Goal: Book appointment/travel/reservation

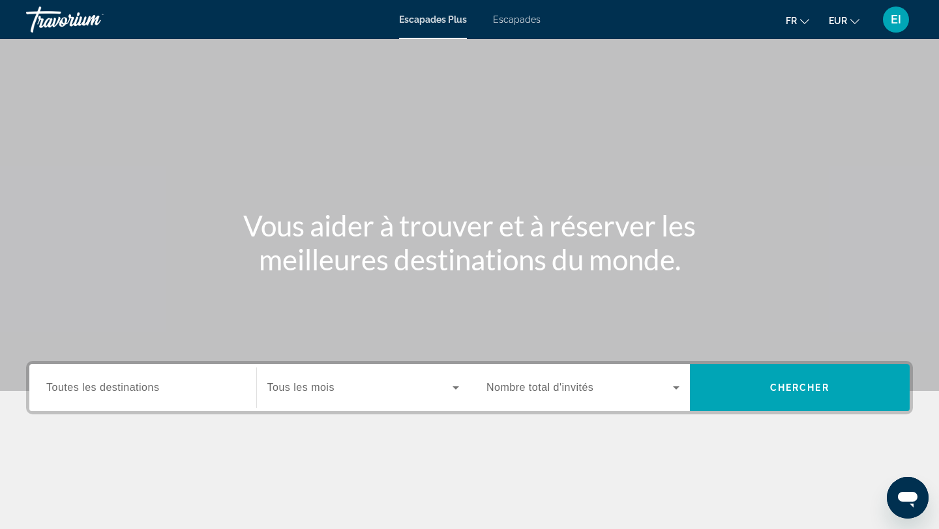
click at [512, 25] on div "Escapades Plus Escapades fr English Español Français Italiano Português русский…" at bounding box center [469, 20] width 939 height 34
click at [512, 22] on font "Escapades" at bounding box center [517, 19] width 48 height 10
click at [69, 387] on span "Toutes les destinations" at bounding box center [102, 387] width 113 height 11
click at [69, 387] on input "Destination Toutes les destinations" at bounding box center [142, 389] width 193 height 16
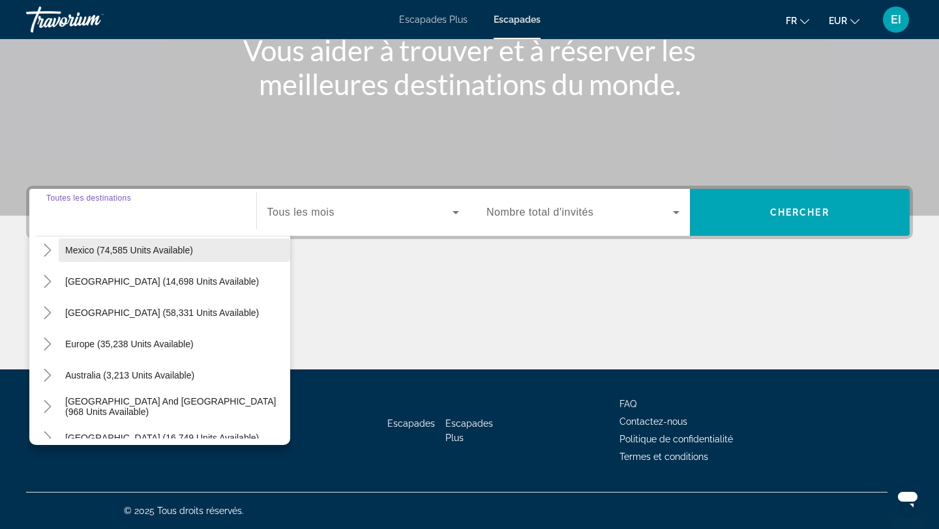
scroll to position [75, 0]
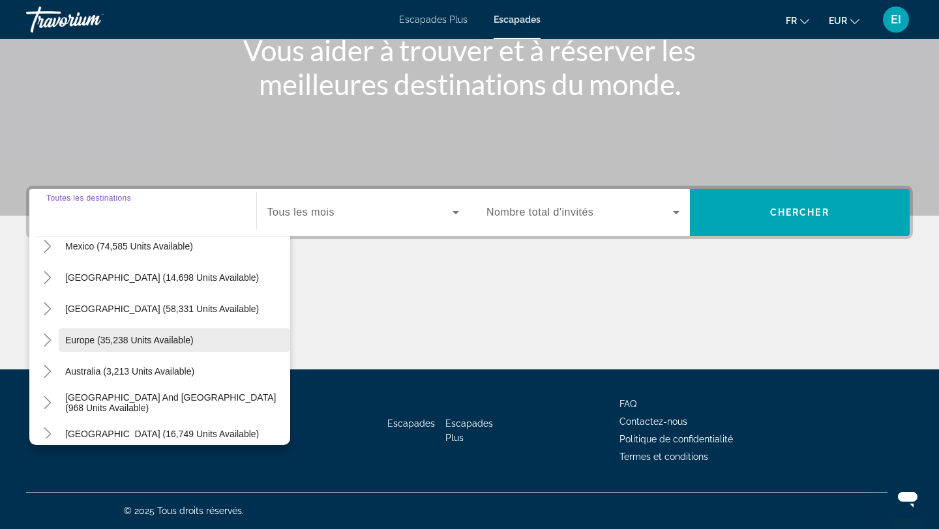
click at [85, 343] on span "Europe (35,238 units available)" at bounding box center [129, 340] width 128 height 10
type input "**********"
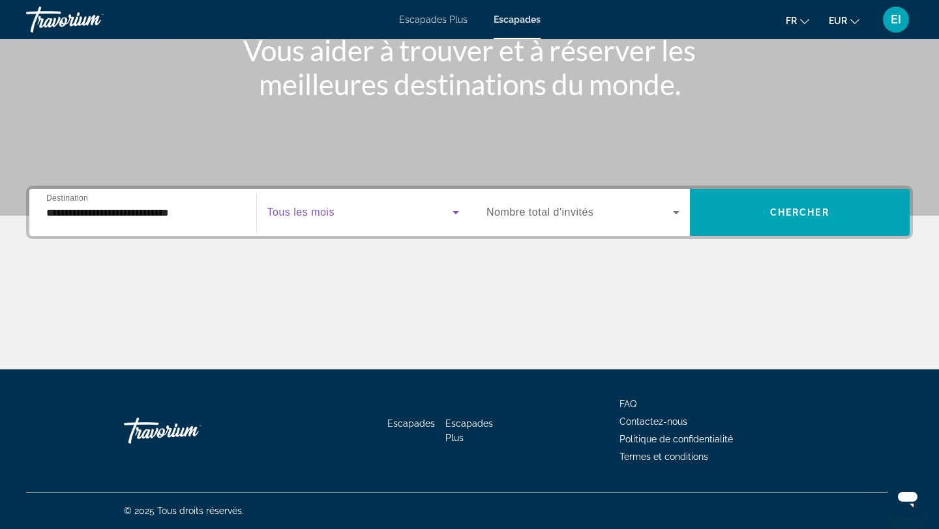
click at [377, 214] on span "Search widget" at bounding box center [360, 213] width 186 height 16
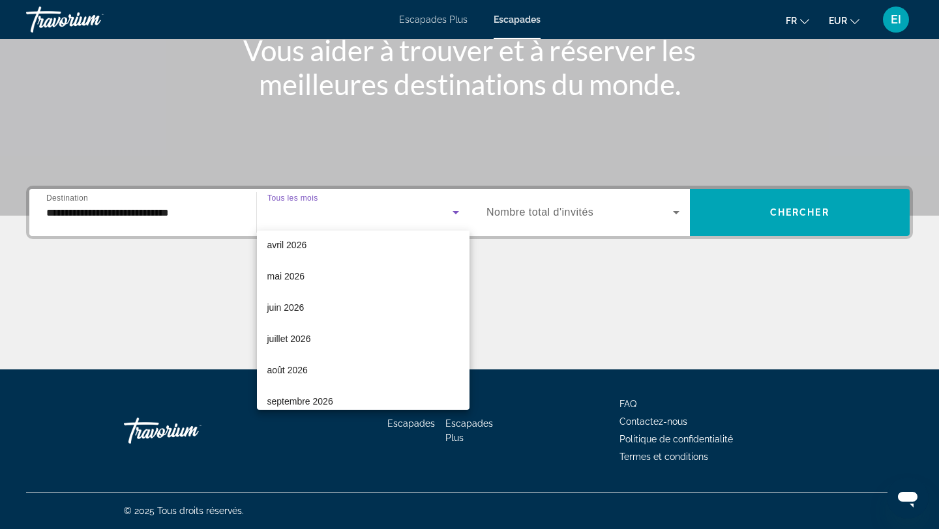
scroll to position [257, 0]
click at [334, 367] on mat-option "août 2026" at bounding box center [363, 370] width 213 height 31
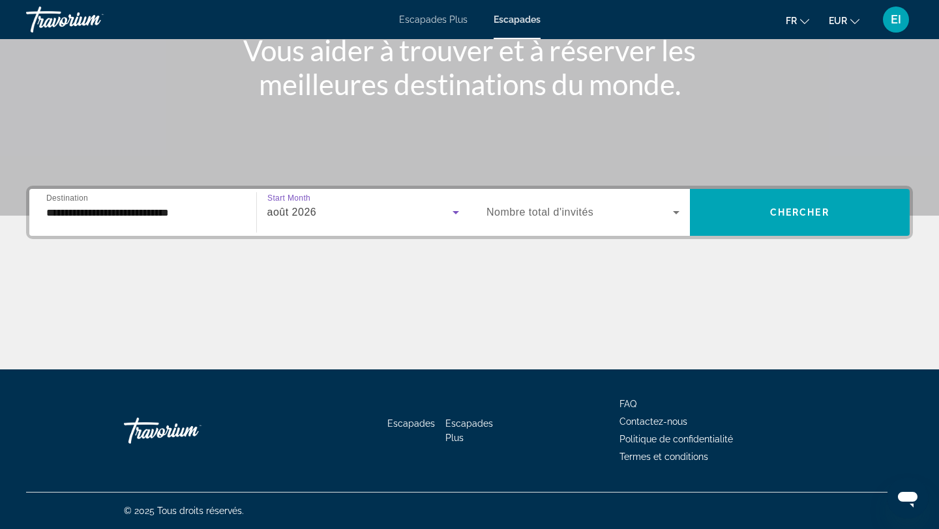
click at [551, 215] on span "Nombre total d'invités" at bounding box center [539, 212] width 107 height 11
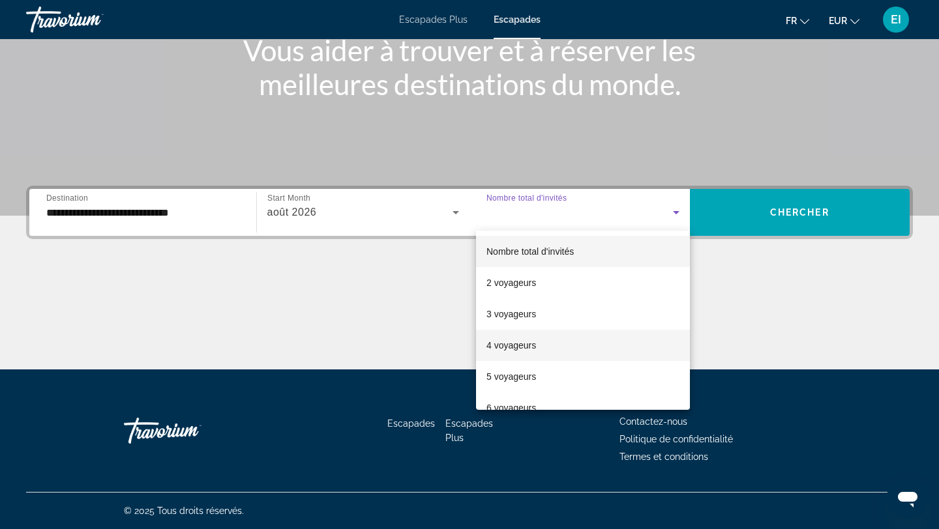
click at [524, 340] on font "4 voyageurs" at bounding box center [511, 345] width 50 height 10
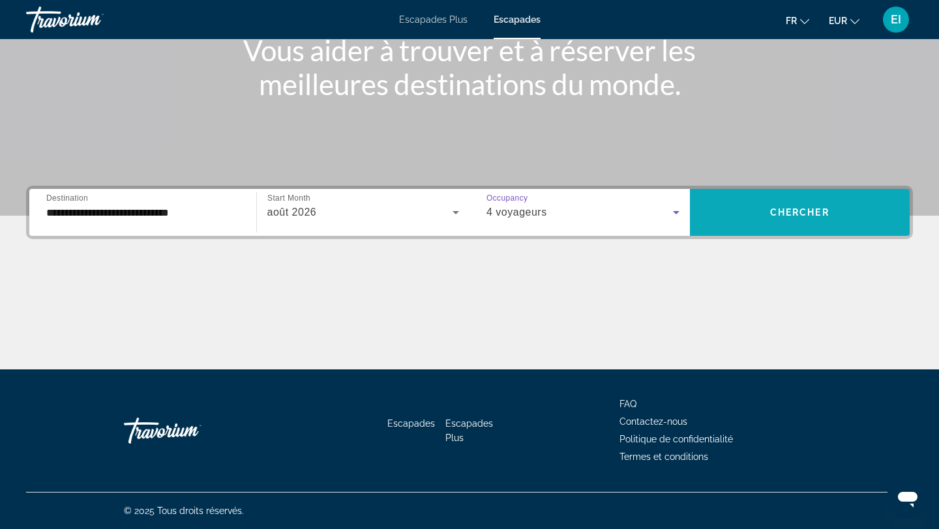
click at [770, 201] on span "Search widget" at bounding box center [800, 212] width 220 height 31
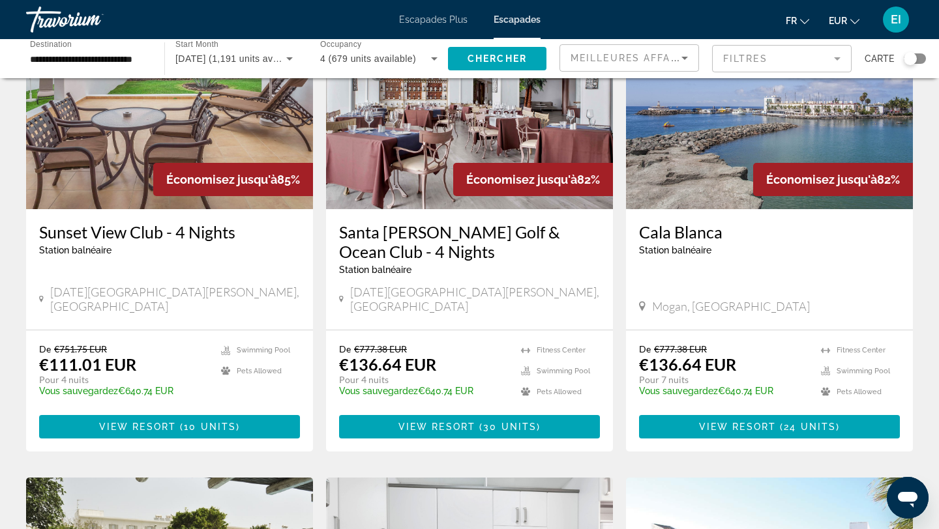
scroll to position [568, 0]
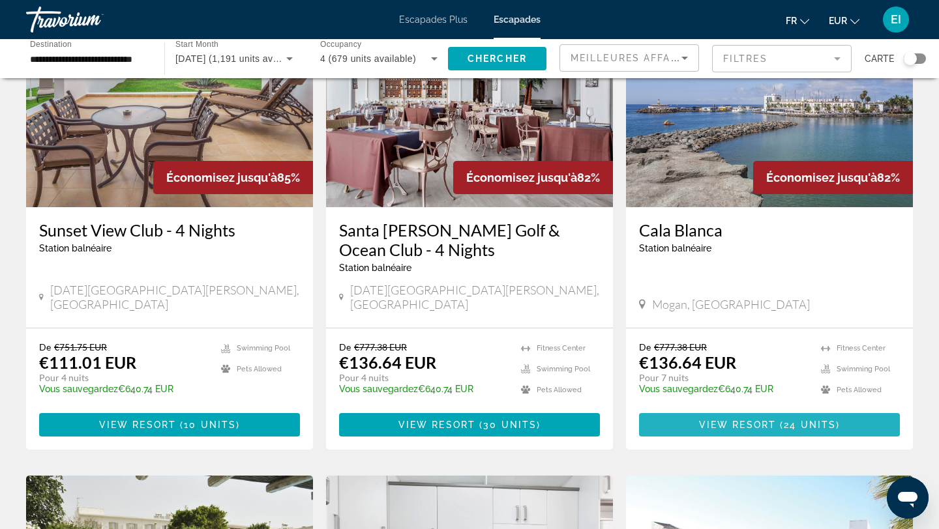
click at [752, 430] on span "View Resort" at bounding box center [737, 425] width 77 height 10
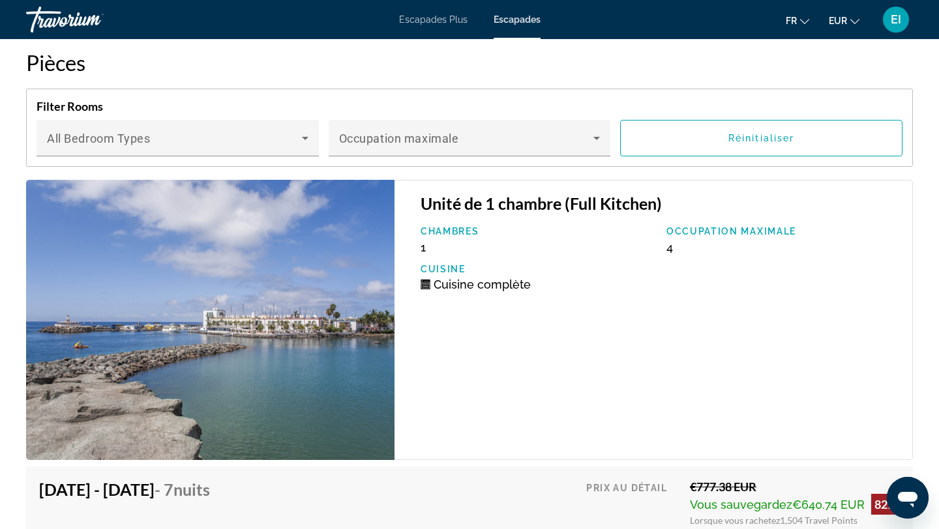
scroll to position [2446, 0]
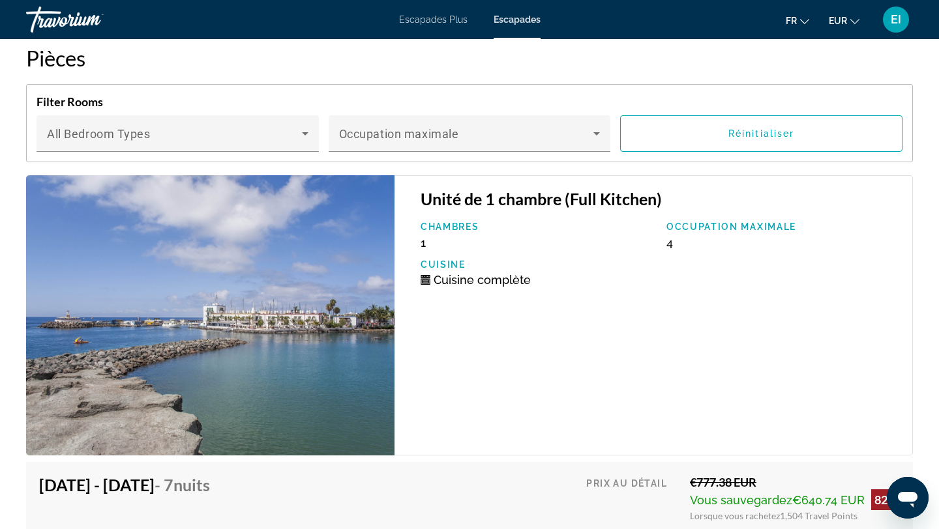
click at [372, 325] on img "Contenu principal" at bounding box center [210, 315] width 368 height 280
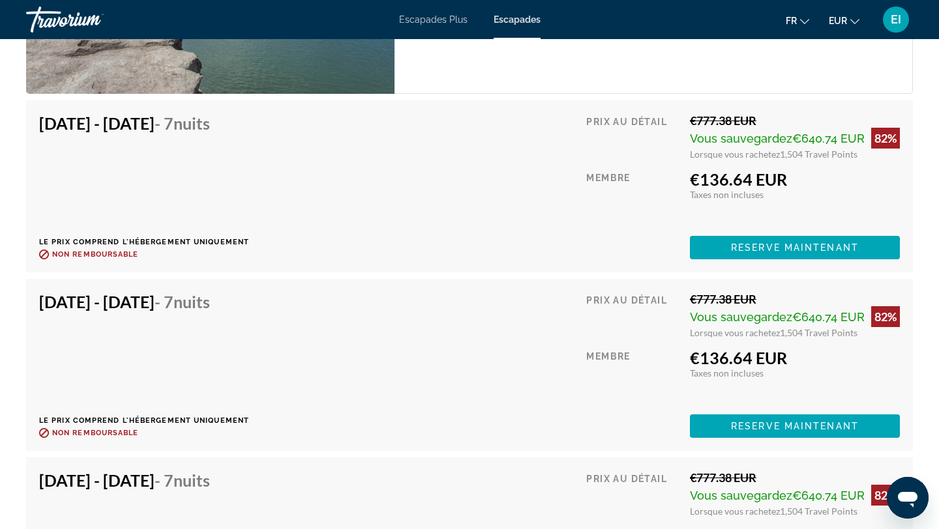
scroll to position [2791, 0]
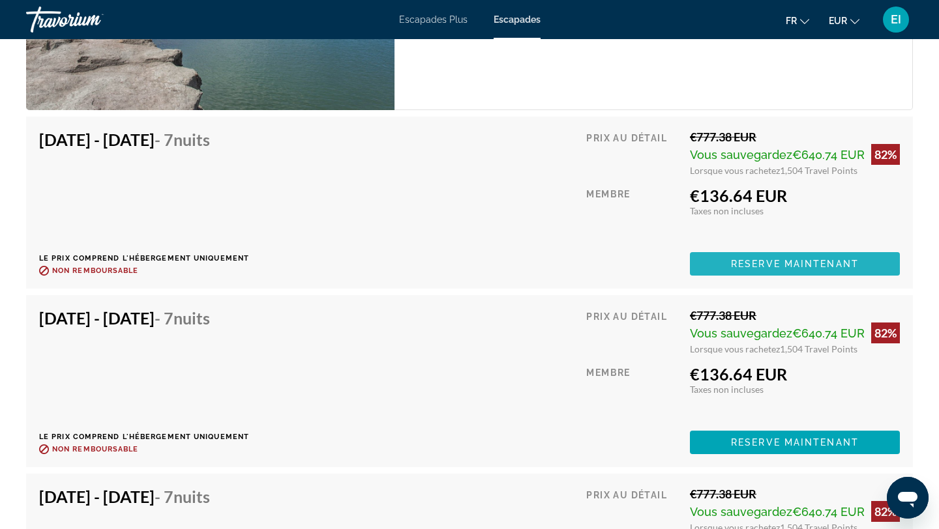
click at [770, 266] on span "Reserve maintenant" at bounding box center [795, 264] width 128 height 10
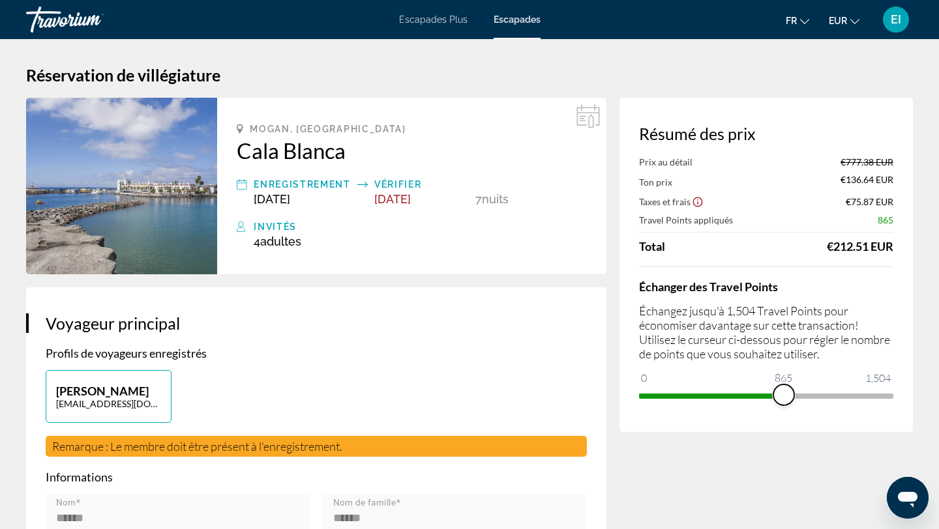
drag, startPoint x: 883, startPoint y: 395, endPoint x: 783, endPoint y: 394, distance: 99.7
click at [783, 395] on span "ngx-slider" at bounding box center [783, 395] width 21 height 21
